Goal: Information Seeking & Learning: Learn about a topic

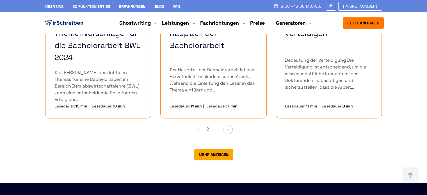
scroll to position [533, 0]
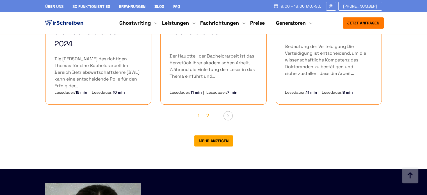
click at [210, 111] on link "2" at bounding box center [207, 116] width 8 height 10
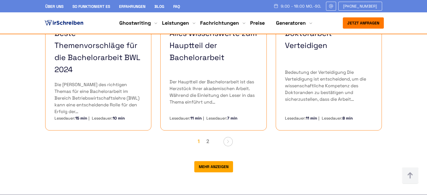
scroll to position [477, 0]
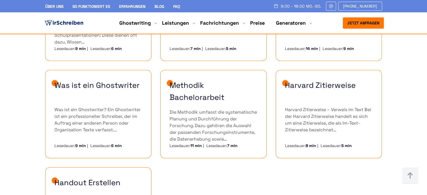
scroll to position [337, 0]
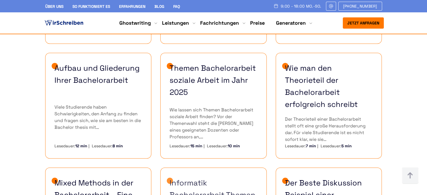
scroll to position [196, 0]
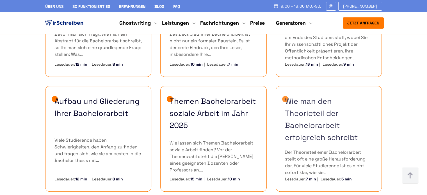
click at [318, 114] on link "Wie man den Theorieteil der Bachelorarbeit erfolgreich schreibt" at bounding box center [329, 119] width 88 height 49
